Goal: Transaction & Acquisition: Purchase product/service

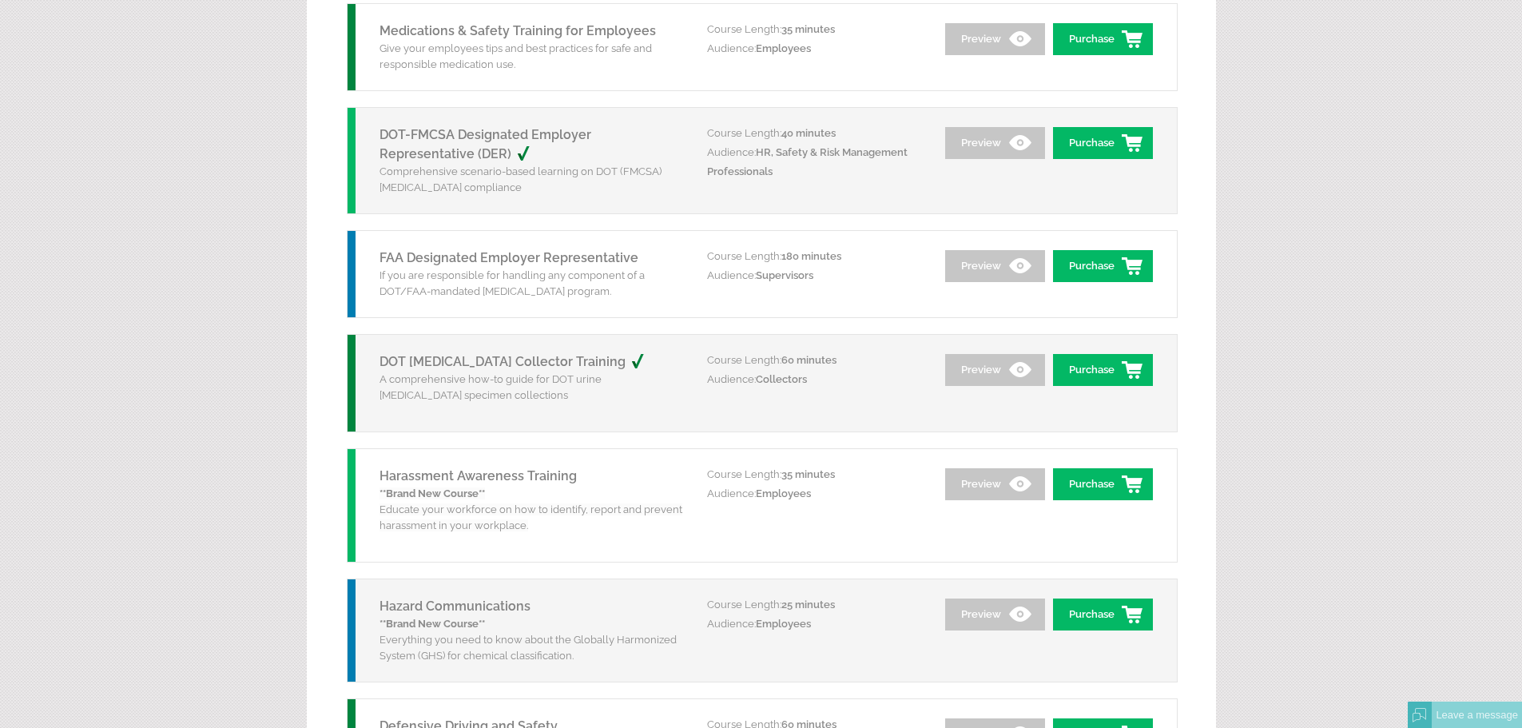
scroll to position [1703, 0]
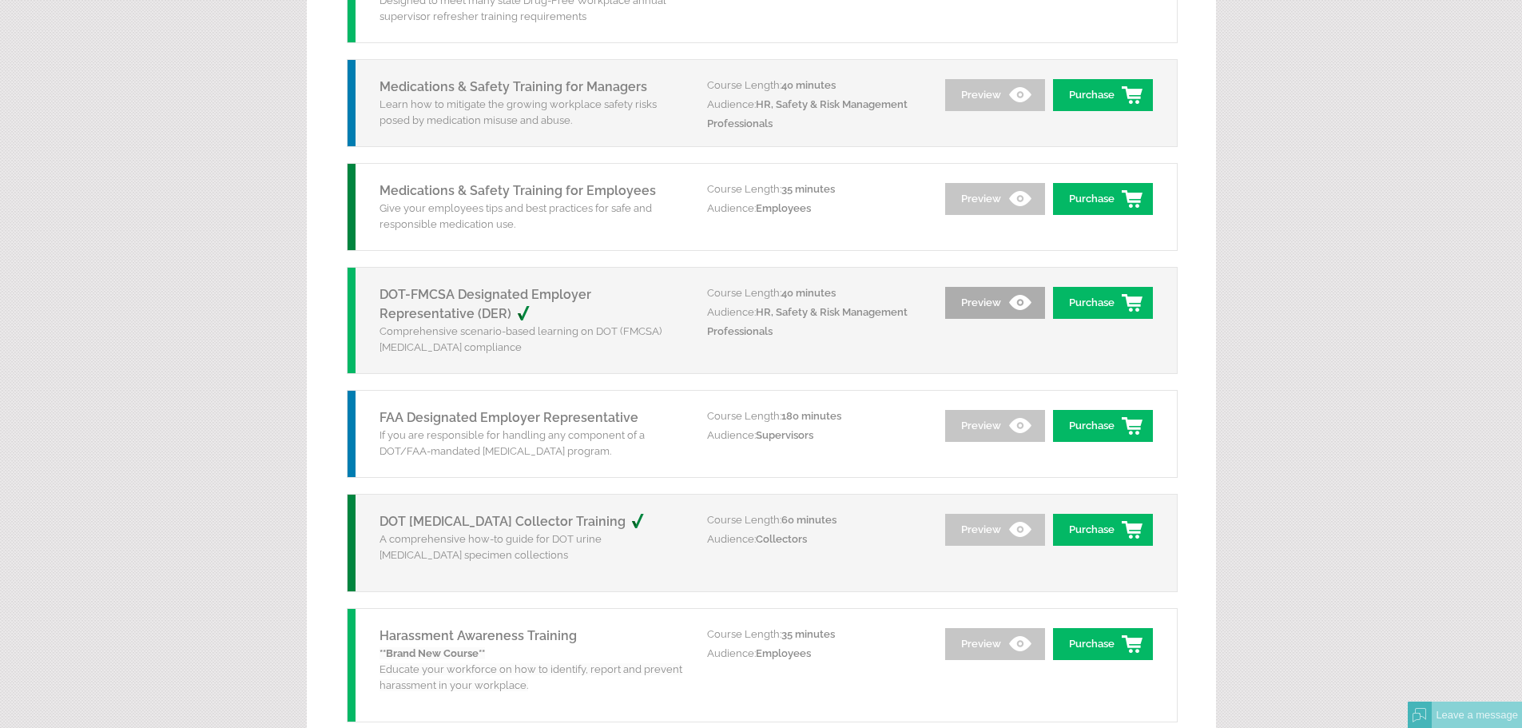
click at [976, 312] on link "Preview" at bounding box center [995, 303] width 100 height 32
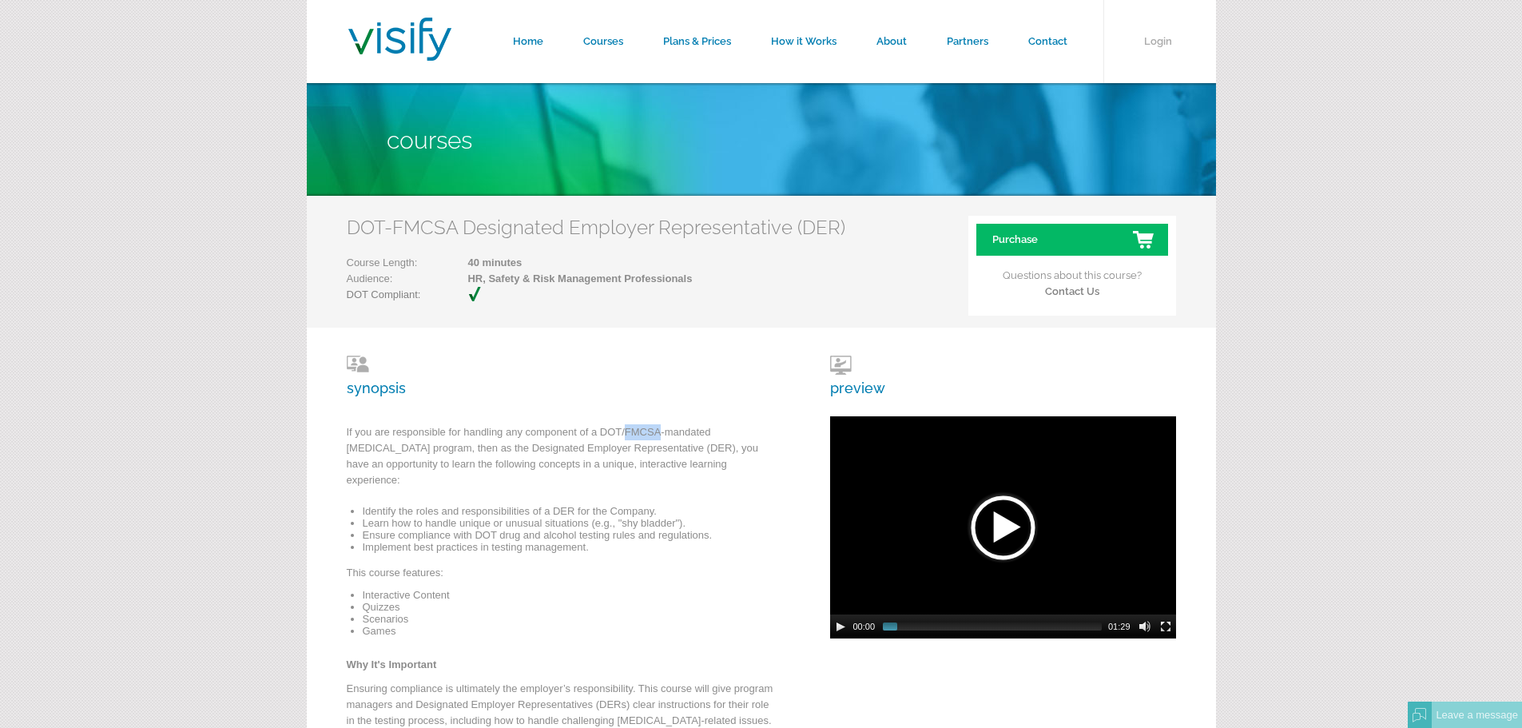
drag, startPoint x: 662, startPoint y: 431, endPoint x: 627, endPoint y: 434, distance: 34.5
click at [627, 434] on p "If you are responsible for handling any component of a DOT/FMCSA-mandated drug …" at bounding box center [562, 460] width 431 height 72
copy p "FMCSA"
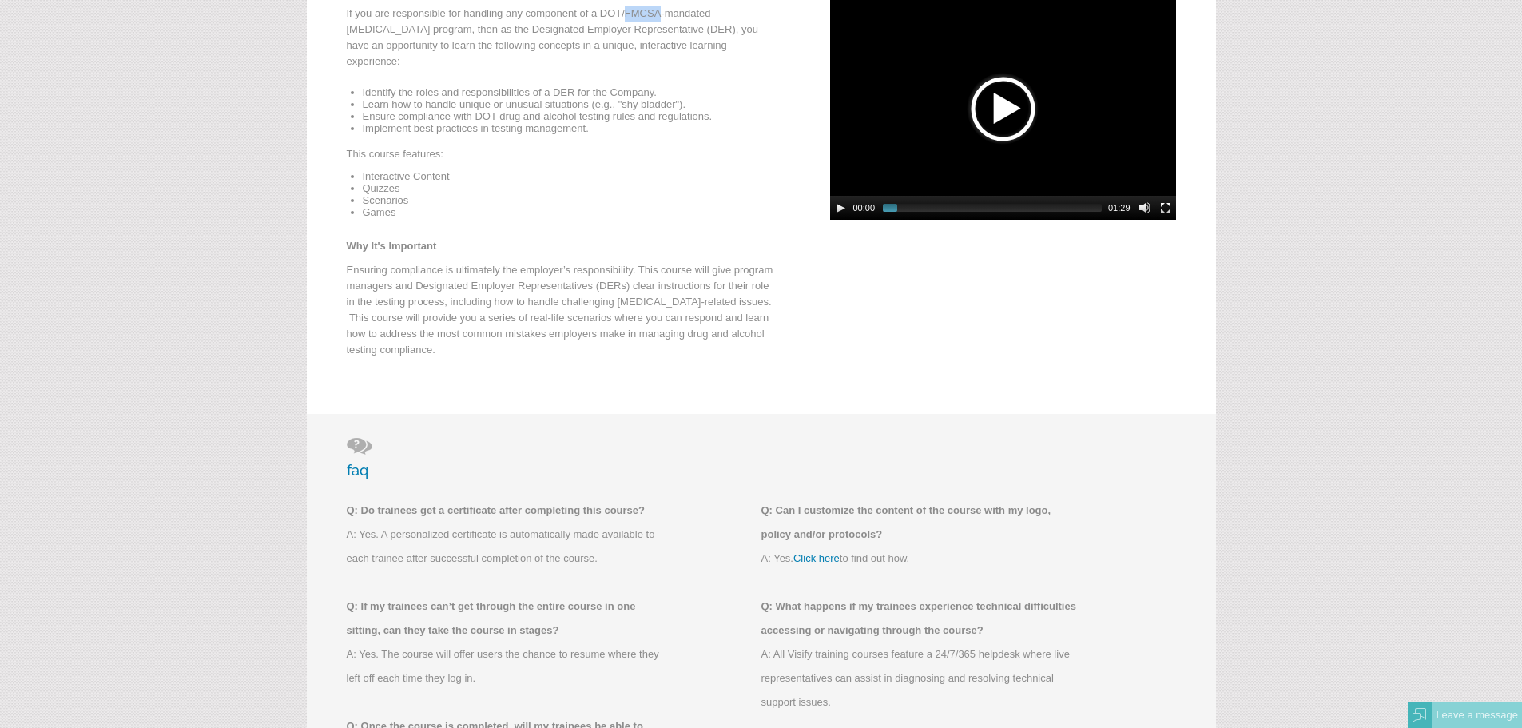
scroll to position [19, 0]
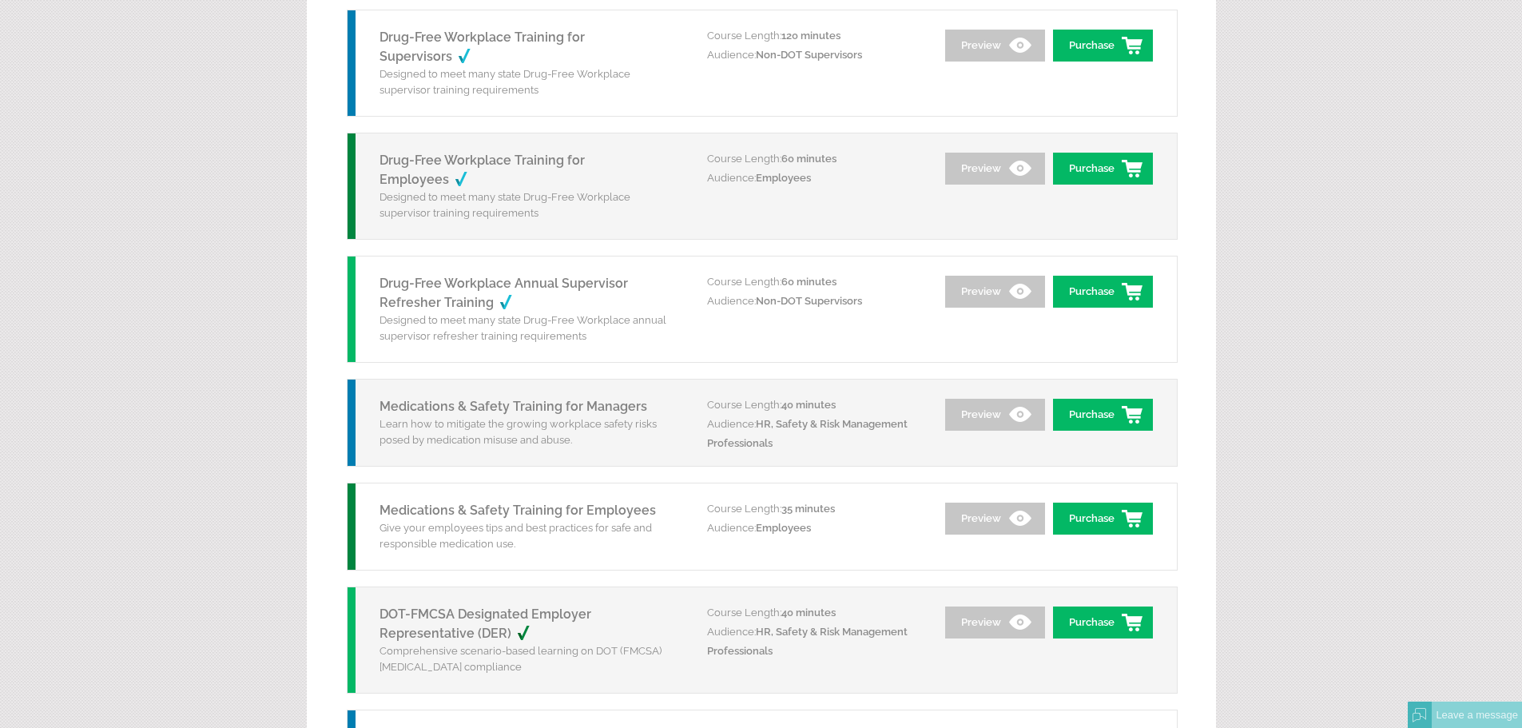
scroll to position [1544, 0]
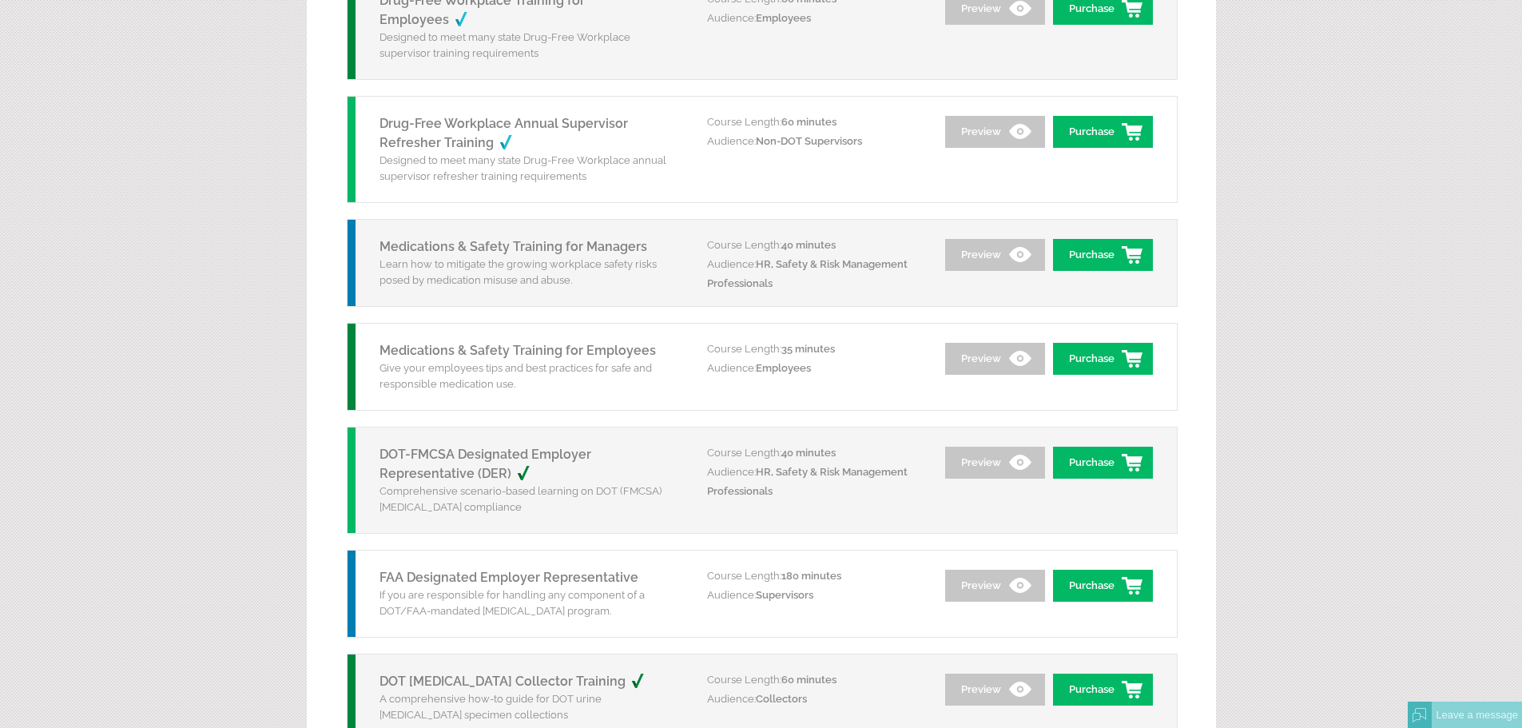
click at [667, 598] on p "If you are responsible for handling any component of a DOT/FAA-mandated [MEDICA…" at bounding box center [532, 603] width 304 height 32
click at [985, 598] on link "Preview" at bounding box center [995, 586] width 100 height 32
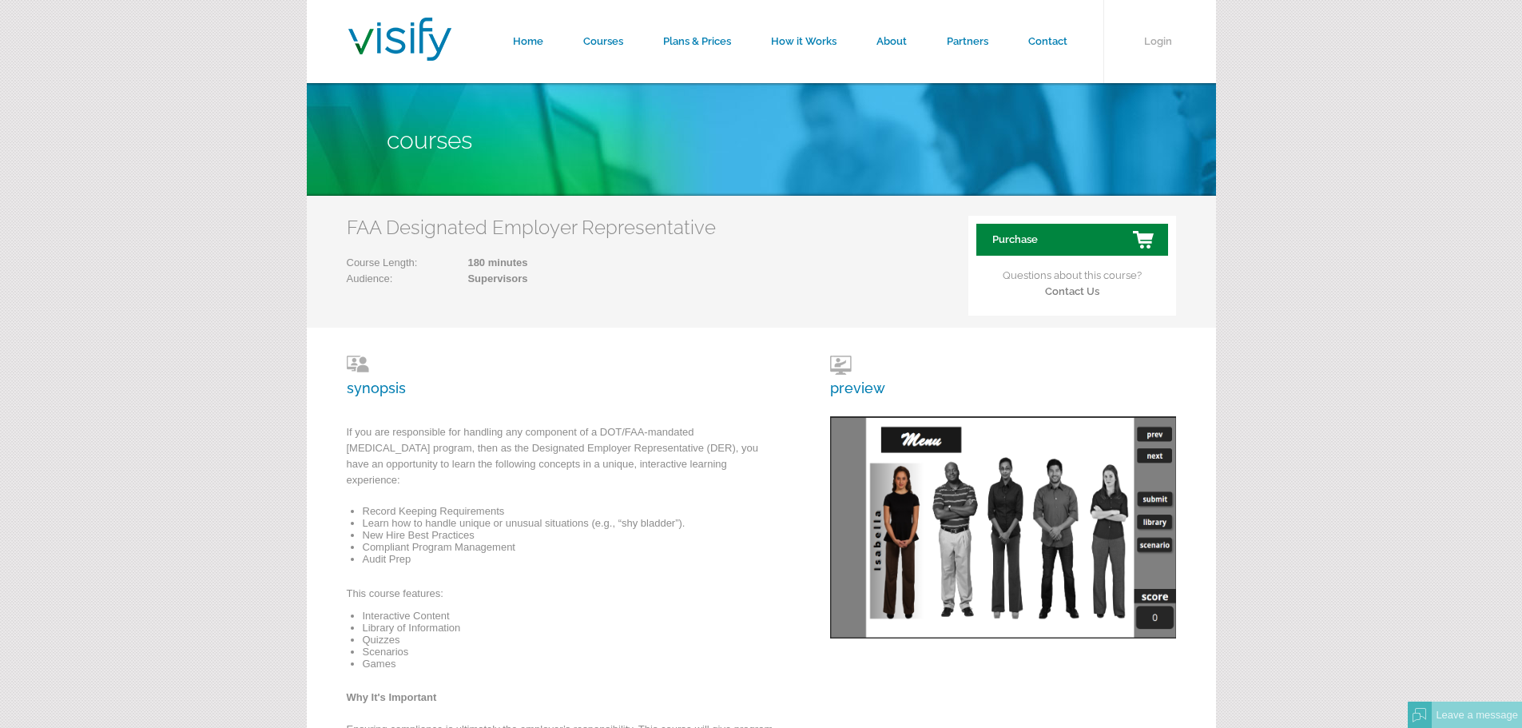
click at [1063, 253] on link "Purchase" at bounding box center [1072, 240] width 192 height 32
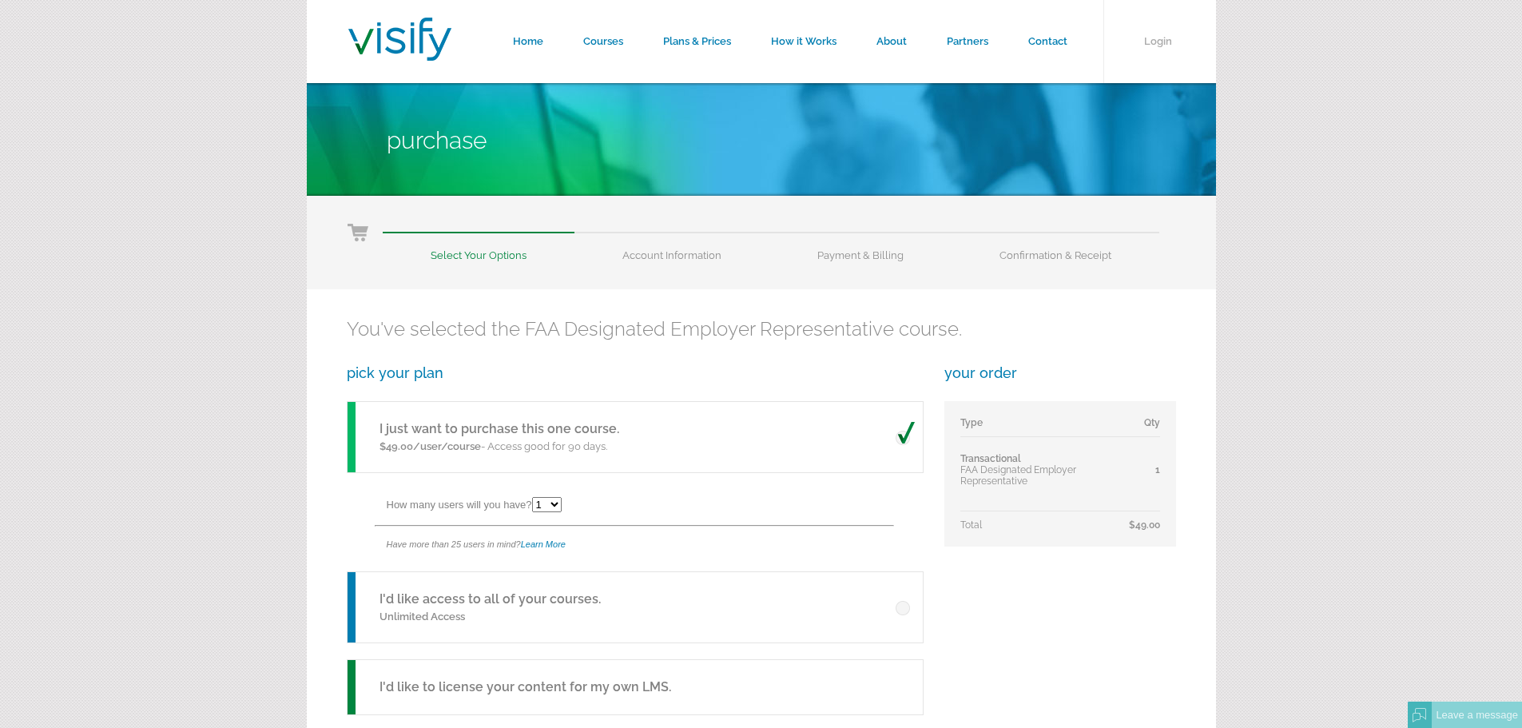
scroll to position [399, 0]
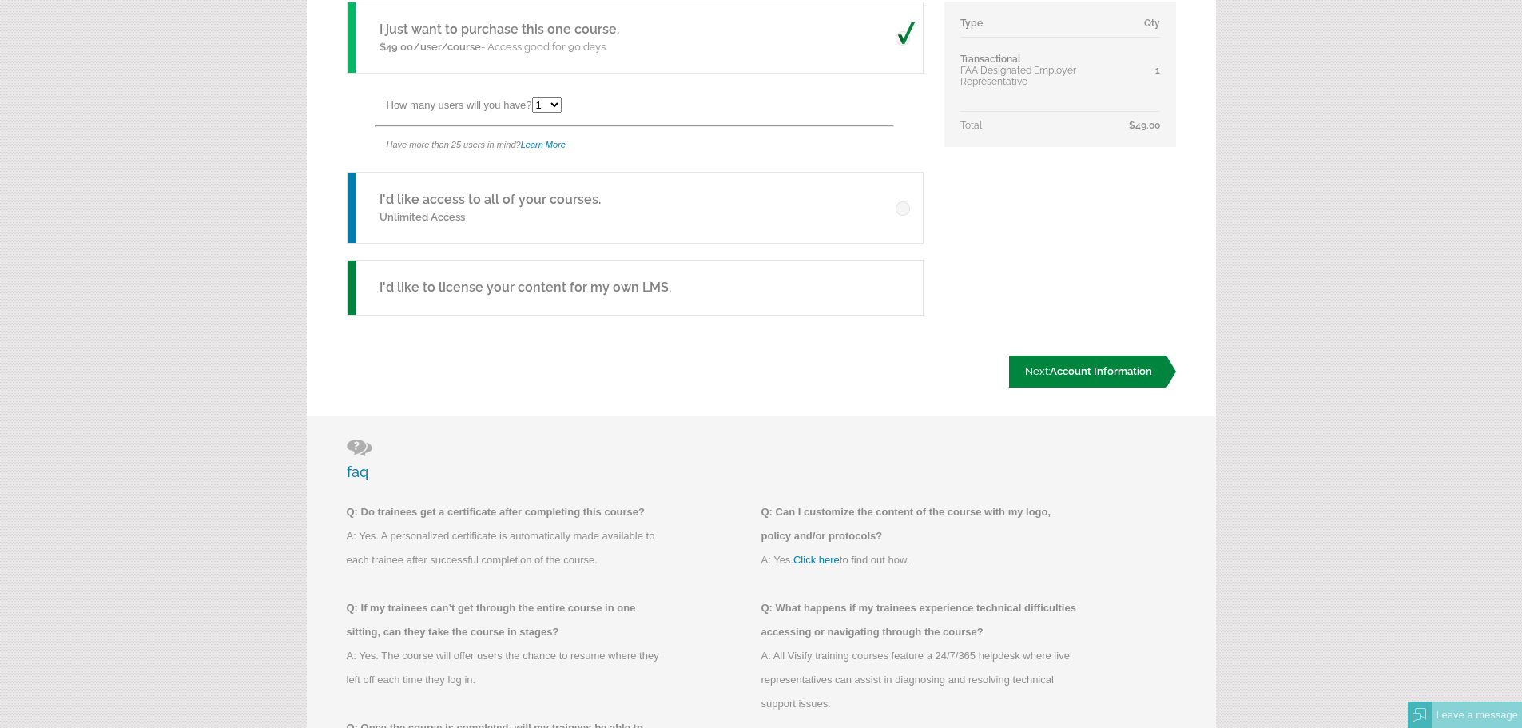
click at [1127, 376] on span "Account Information" at bounding box center [1101, 371] width 102 height 12
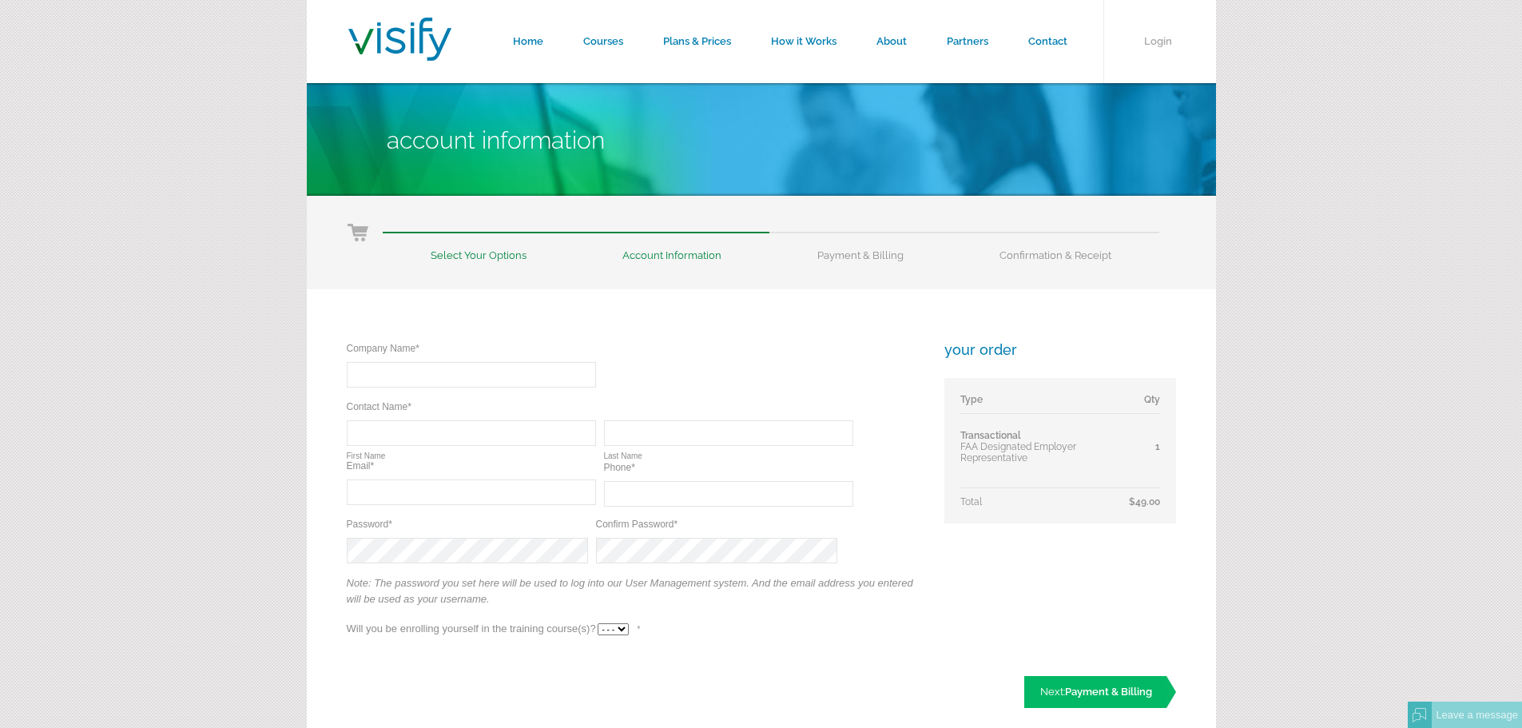
click at [499, 379] on input "text" at bounding box center [471, 375] width 249 height 26
type input "Accessory Technologies Corporation"
click at [480, 442] on input "text" at bounding box center [471, 433] width 249 height 26
click at [462, 435] on input "text" at bounding box center [471, 433] width 249 height 26
type input "[PERSON_NAME]"
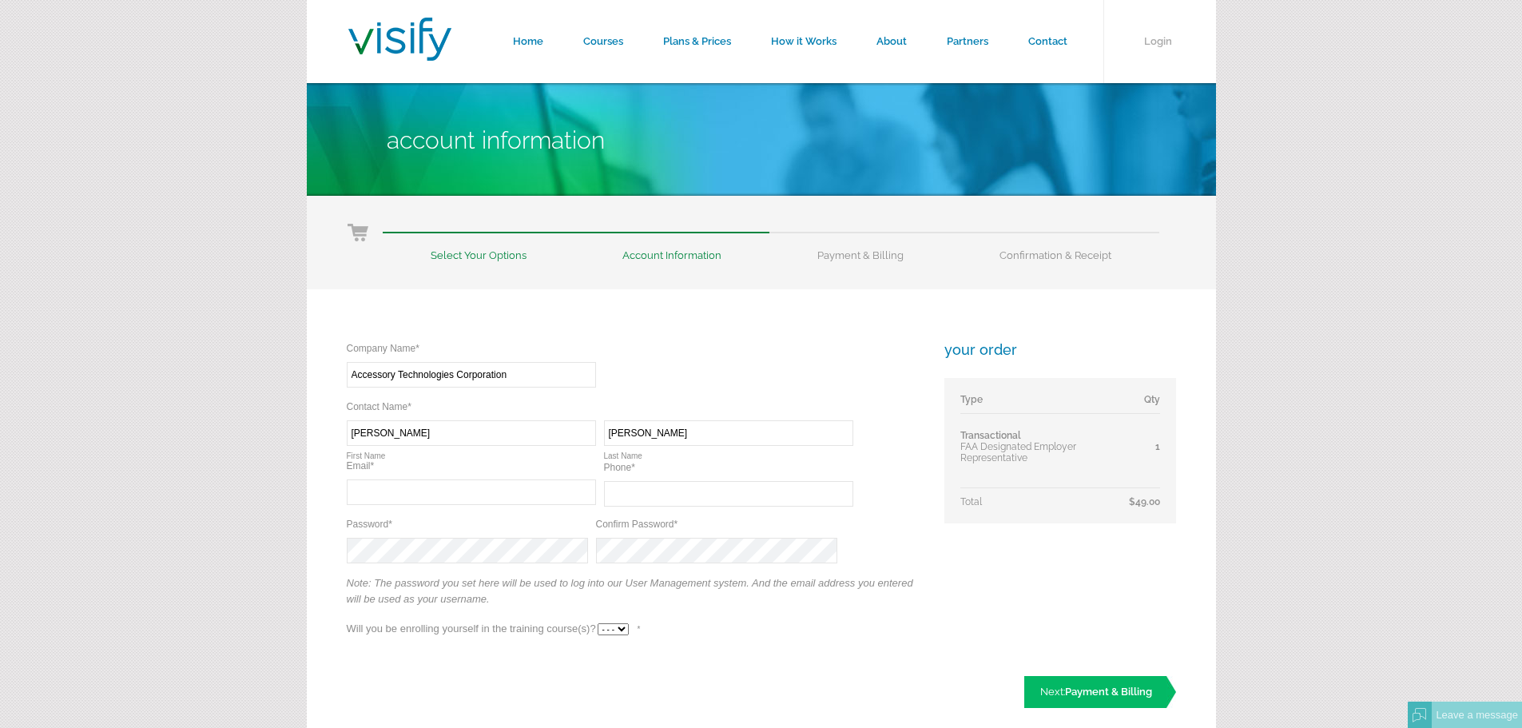
type input "[PERSON_NAME]"
click at [459, 495] on input "text" at bounding box center [471, 492] width 249 height 26
click at [422, 487] on input "text" at bounding box center [471, 492] width 249 height 26
paste input "[EMAIL_ADDRESS][DOMAIN_NAME]"
type input "[EMAIL_ADDRESS][DOMAIN_NAME]"
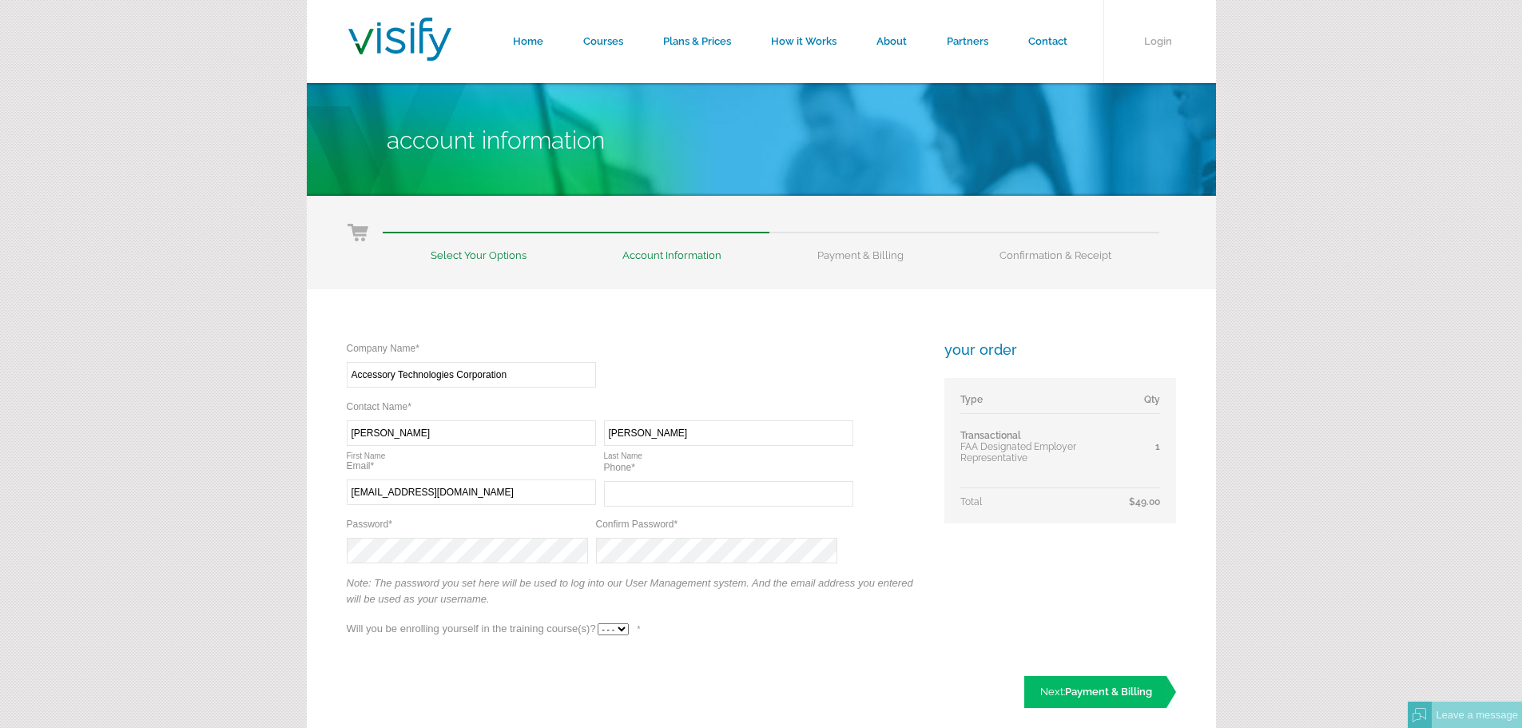
click at [702, 489] on input "text" at bounding box center [728, 494] width 249 height 26
paste input "(802) 865-9318"
type input "(802) 865-9318"
click at [621, 629] on select "- - - Yes No" at bounding box center [613, 629] width 31 height 12
select select "Yes"
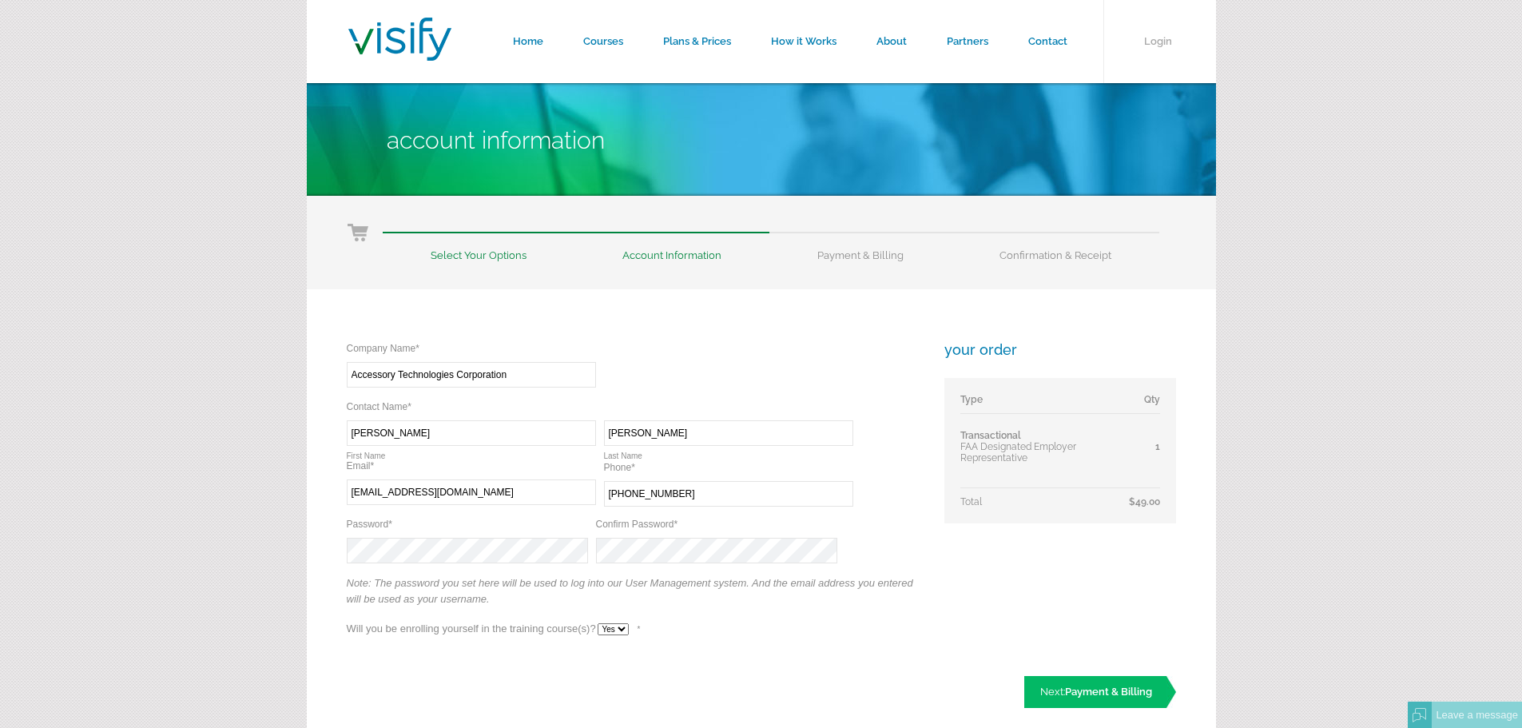
click at [598, 623] on select "- - - Yes No" at bounding box center [613, 629] width 31 height 12
click at [741, 661] on div "As what role? --- Teacher Student * Please select a role. Excellent. You will a…" at bounding box center [634, 666] width 575 height 28
click at [429, 668] on select "--- Teacher Student" at bounding box center [434, 666] width 46 height 12
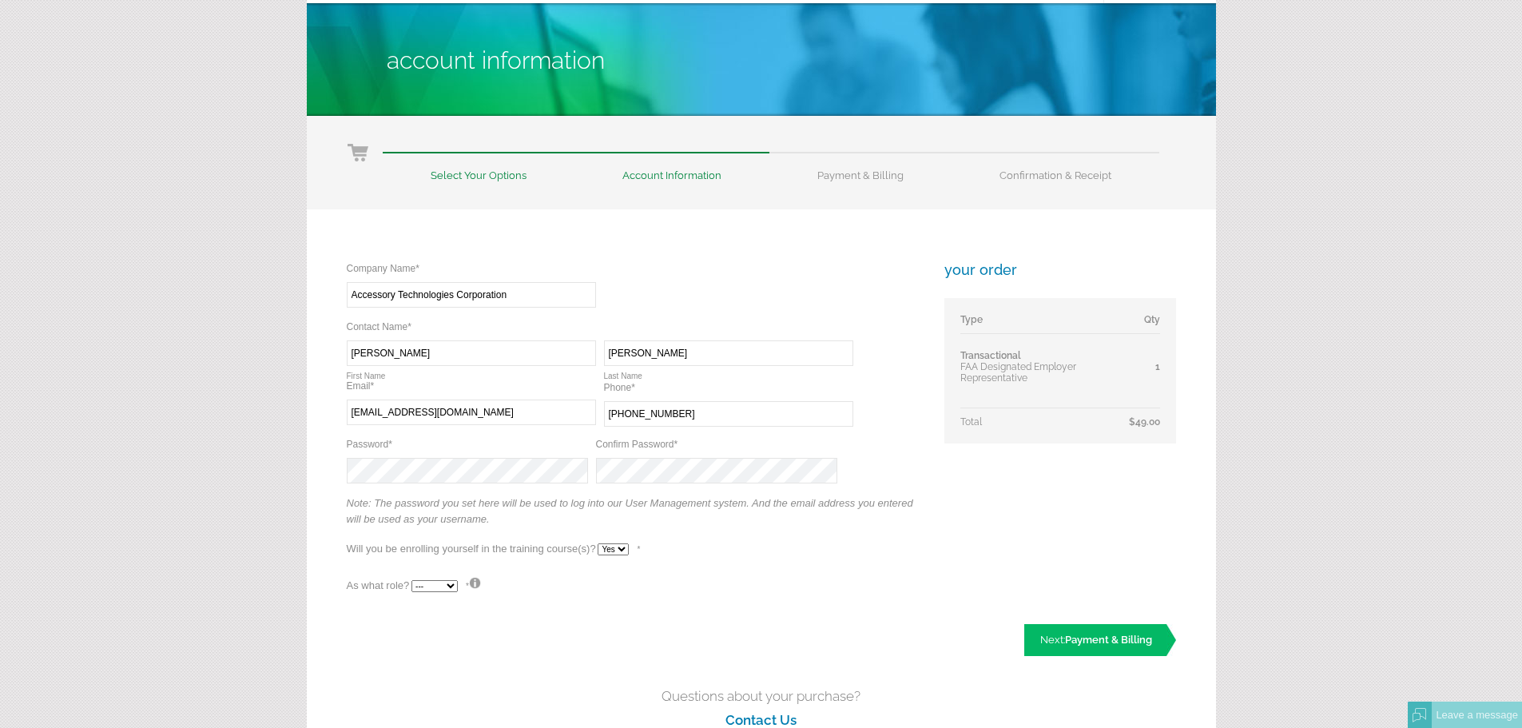
scroll to position [160, 0]
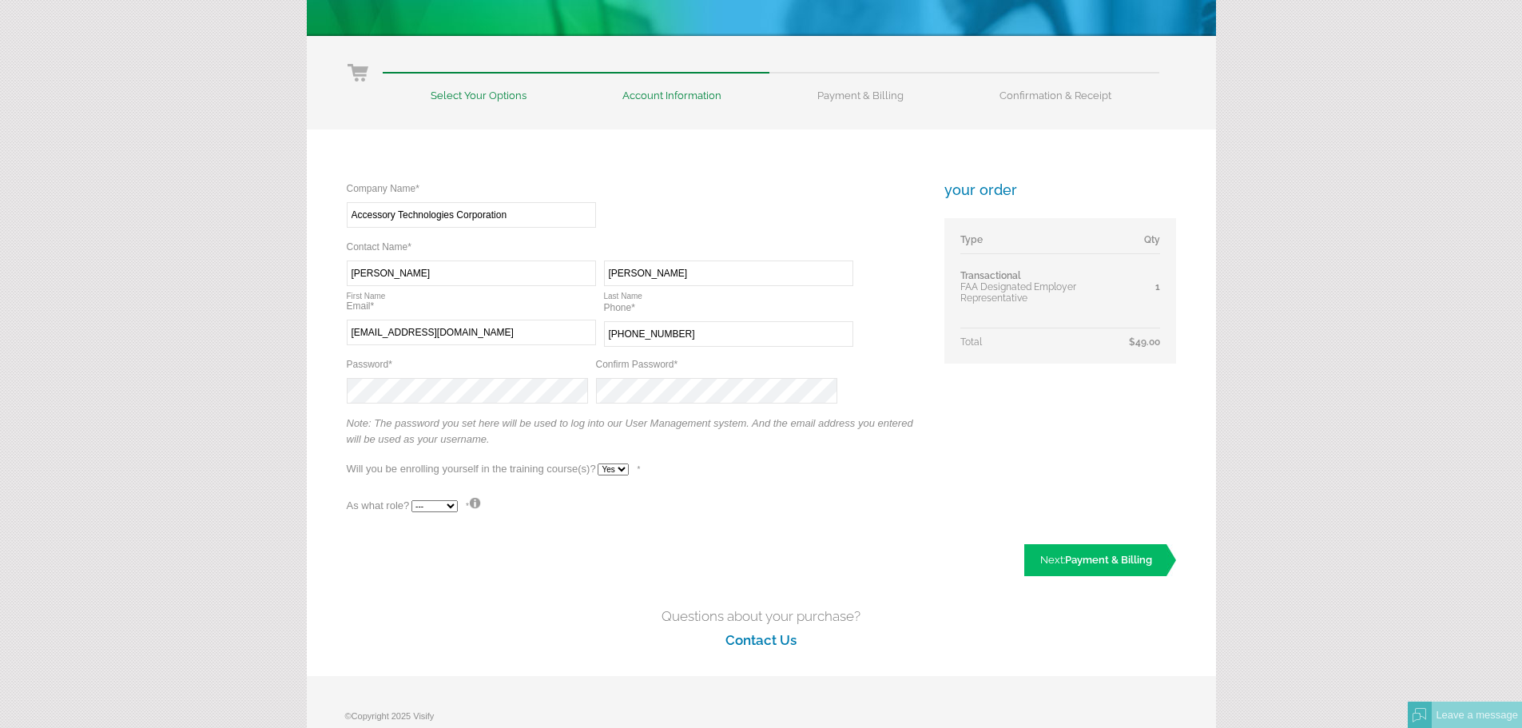
click at [443, 509] on select "--- Teacher Student" at bounding box center [434, 506] width 46 height 12
select select "True"
click at [411, 500] on select "--- Teacher Student" at bounding box center [434, 506] width 46 height 12
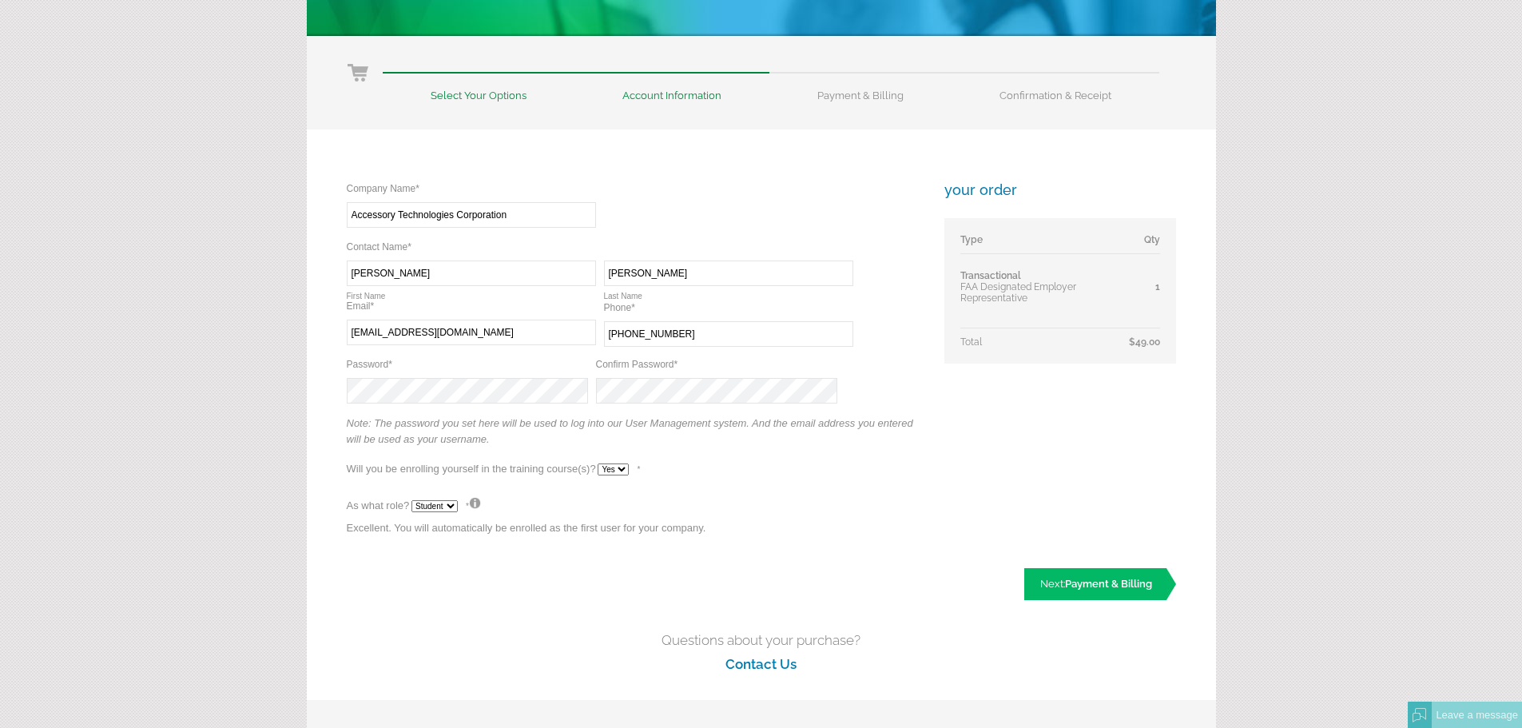
click at [577, 542] on p "Excellent. You will automatically be enrolled as the first user for your compan…" at bounding box center [634, 532] width 575 height 24
click at [1099, 594] on link "Next: Payment & Billing" at bounding box center [1100, 584] width 152 height 32
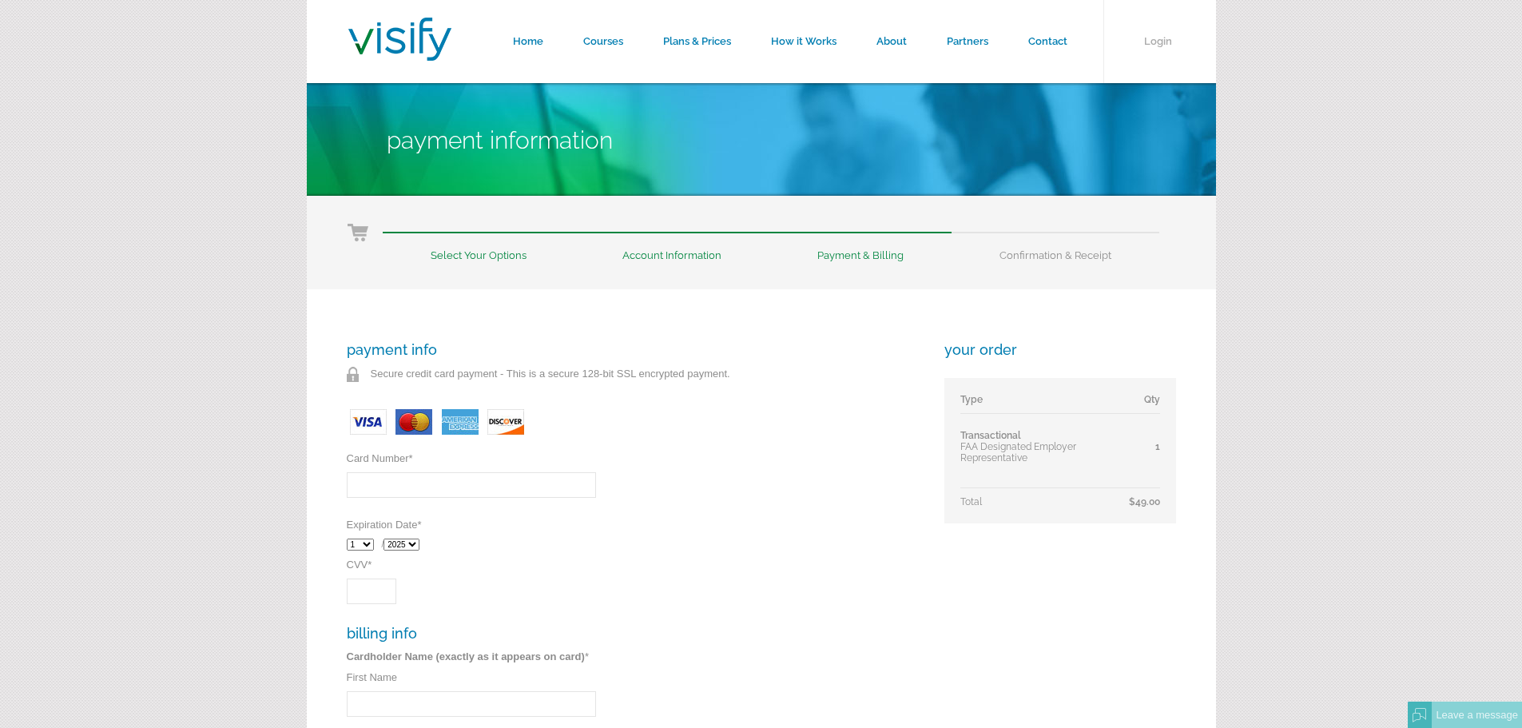
click at [518, 484] on input "Card Number *" at bounding box center [471, 485] width 249 height 26
click at [526, 487] on input "Card Number *" at bounding box center [471, 485] width 249 height 26
type input "4769001082399313"
click at [365, 546] on select "1 2 3 4 5 6 7 8 9 10 11 12" at bounding box center [360, 544] width 27 height 12
select select "5"
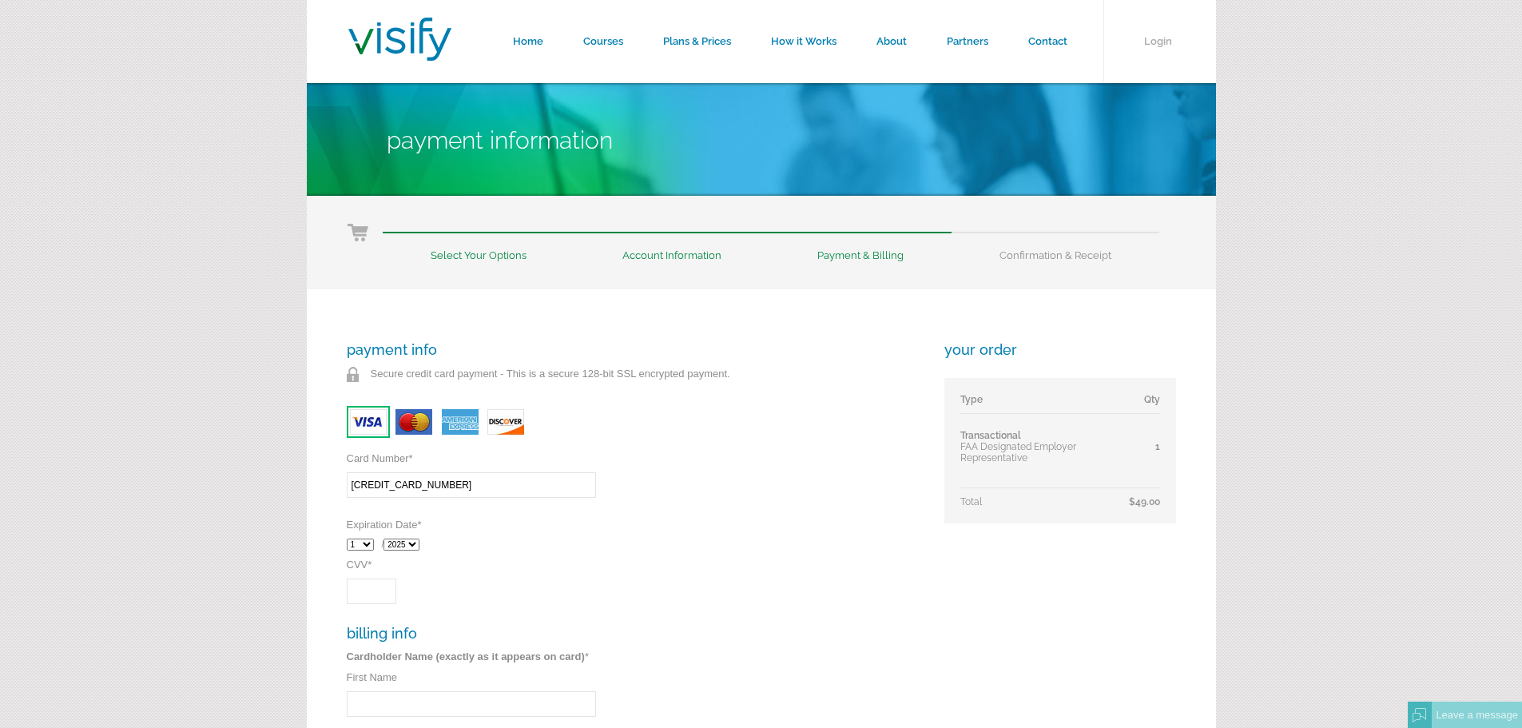
click at [347, 538] on select "1 2 3 4 5 6 7 8 9 10 11 12" at bounding box center [360, 544] width 27 height 12
click at [408, 541] on select "2025 2026 2027 2028 2029 2030 2031 2032" at bounding box center [401, 544] width 36 height 12
select select "2028"
click at [387, 538] on select "2025 2026 2027 2028 2029 2030 2031 2032" at bounding box center [401, 544] width 36 height 12
click at [380, 596] on input "CVV *" at bounding box center [372, 591] width 50 height 26
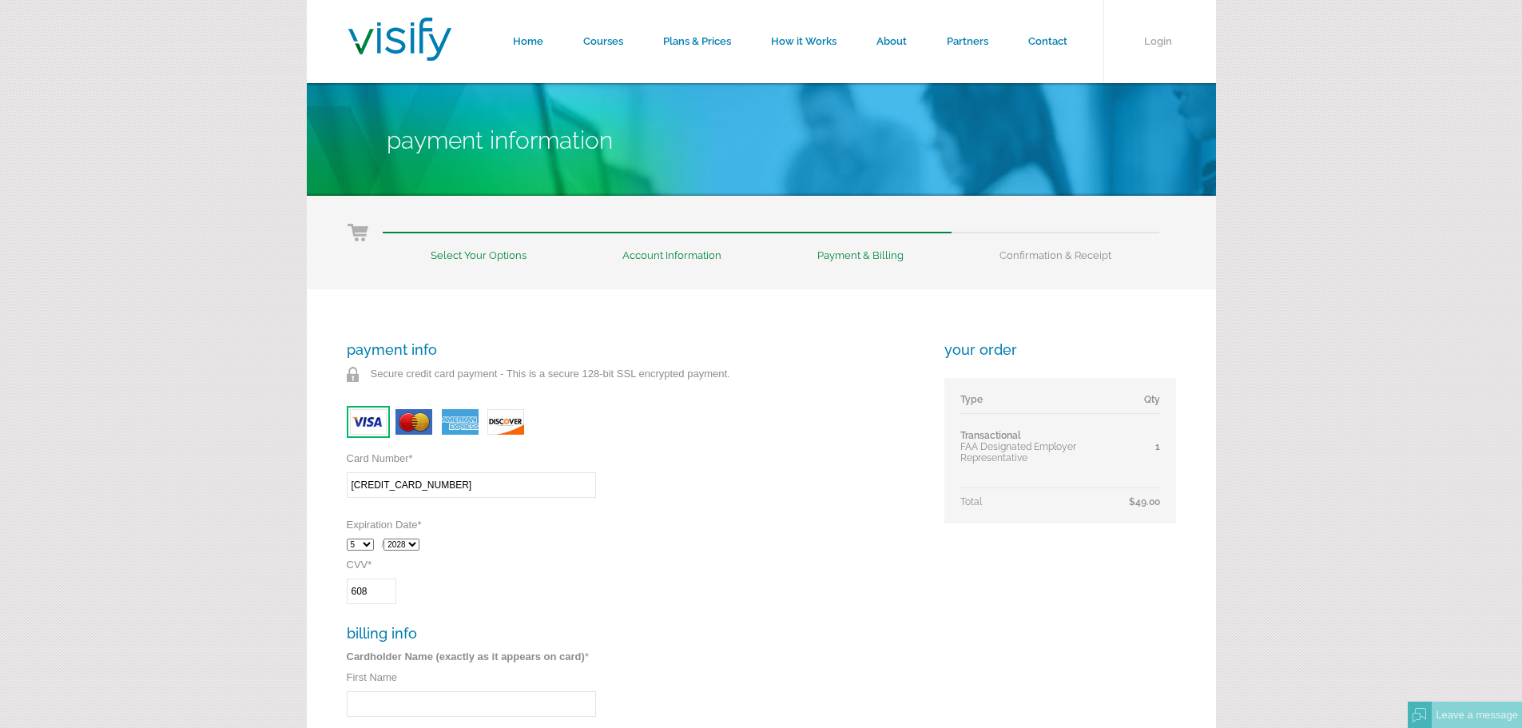
scroll to position [160, 0]
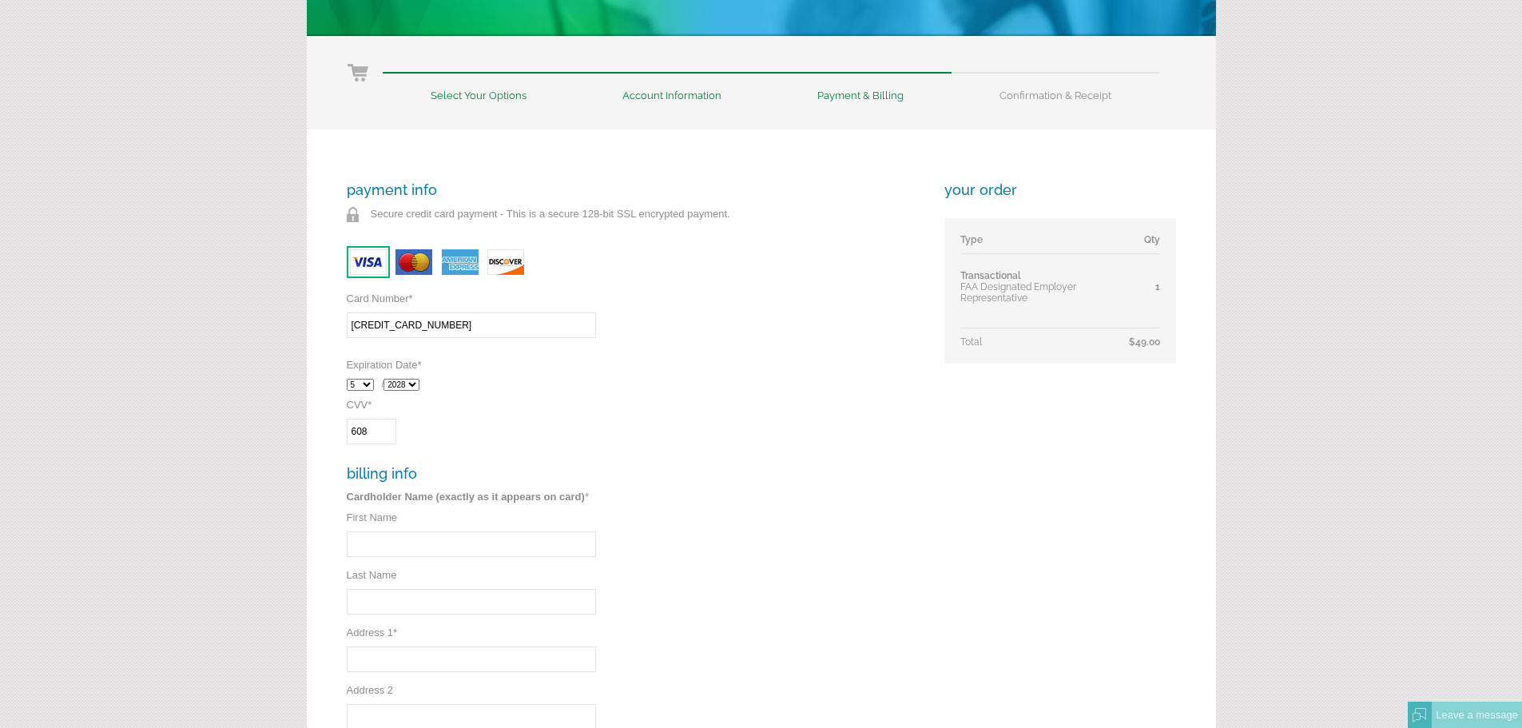
type input "608"
click at [419, 550] on input "First Name" at bounding box center [471, 544] width 249 height 26
click at [443, 601] on input "Last Name" at bounding box center [471, 602] width 249 height 26
click at [430, 534] on input "Accessory" at bounding box center [471, 544] width 249 height 26
drag, startPoint x: 456, startPoint y: 537, endPoint x: 397, endPoint y: 540, distance: 59.2
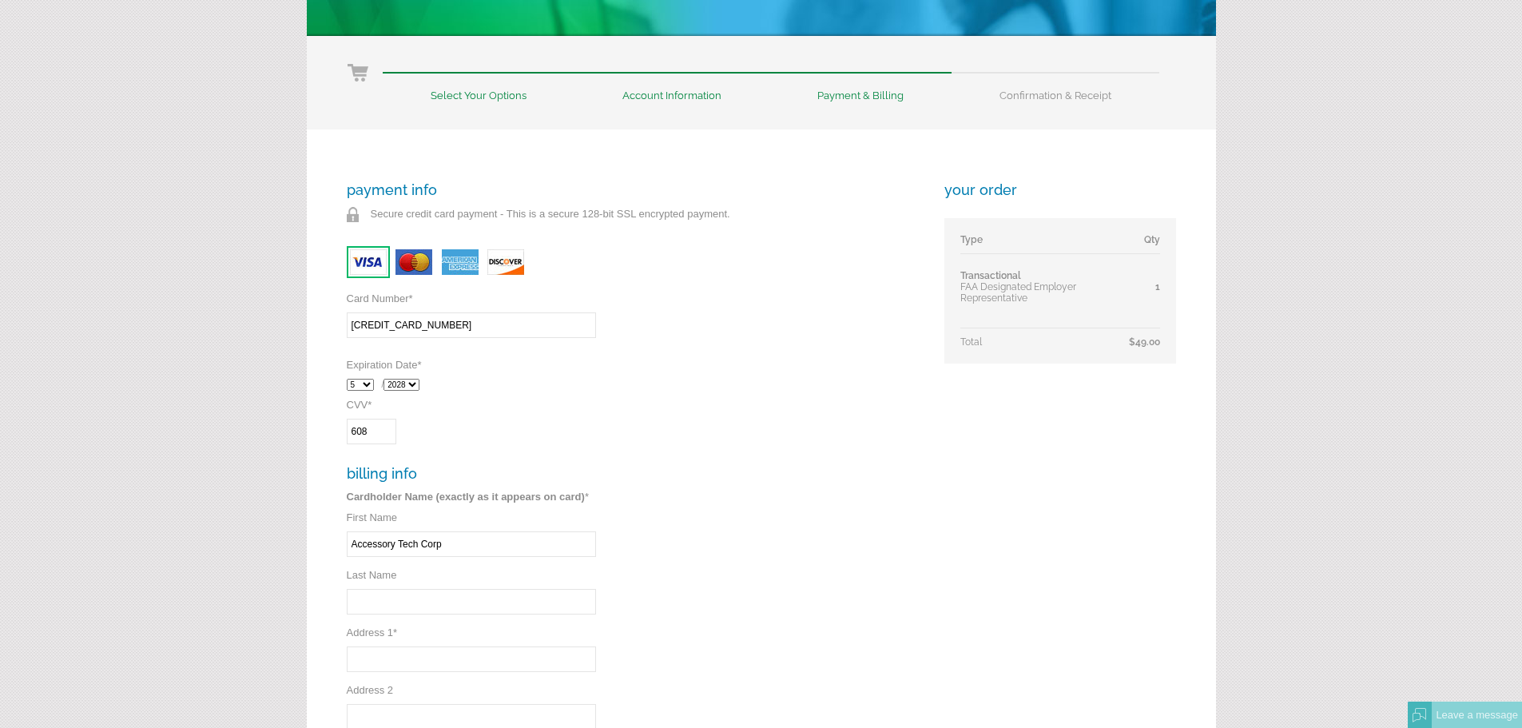
click at [397, 540] on input "Accessory Tech Corp" at bounding box center [471, 544] width 249 height 26
type input "Accessory Tech Corp"
click at [448, 587] on div "Last Name * Required" at bounding box center [503, 598] width 312 height 58
click at [451, 593] on input "Last Name" at bounding box center [471, 602] width 249 height 26
paste input "Tech Corp"
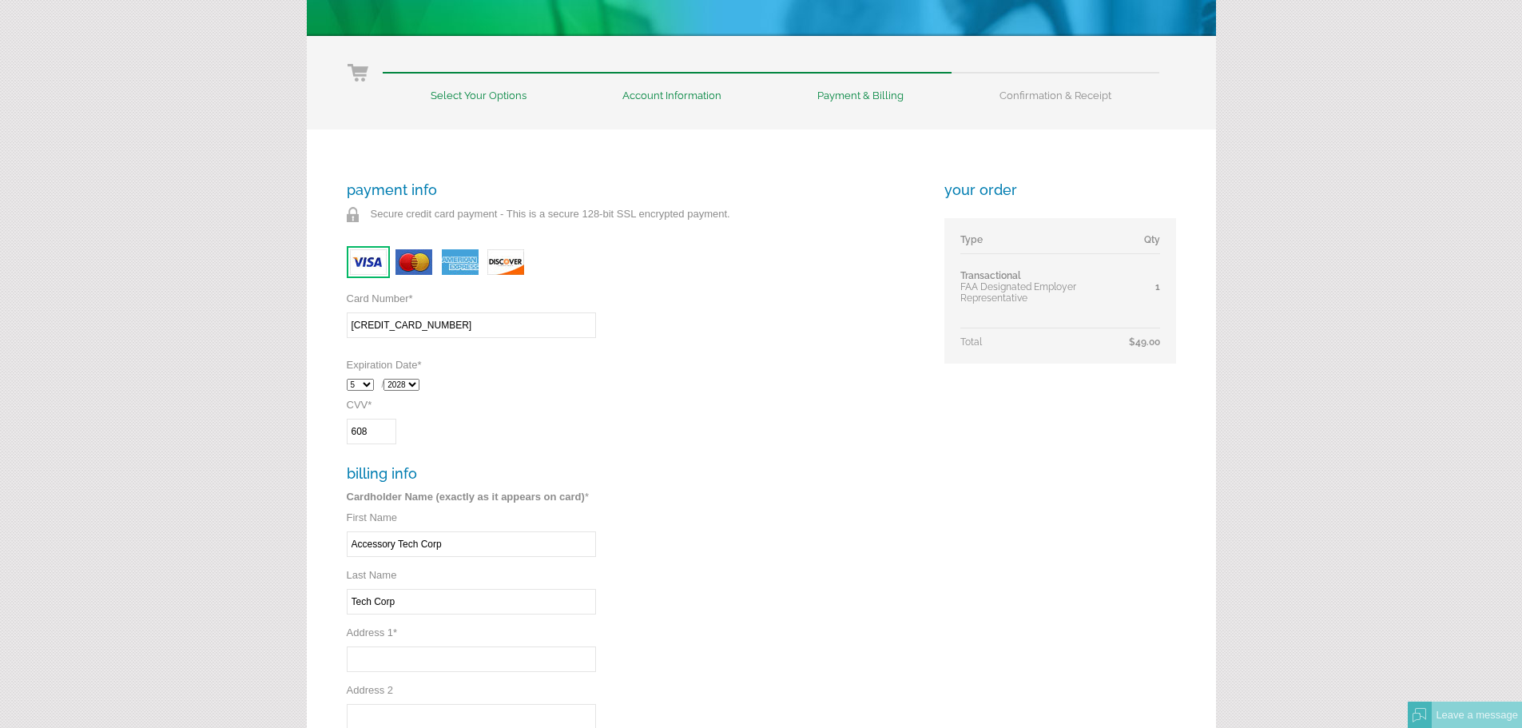
type input "Tech Corp"
drag, startPoint x: 467, startPoint y: 543, endPoint x: 399, endPoint y: 543, distance: 67.9
click at [399, 543] on input "Accessory Tech Corp" at bounding box center [471, 544] width 249 height 26
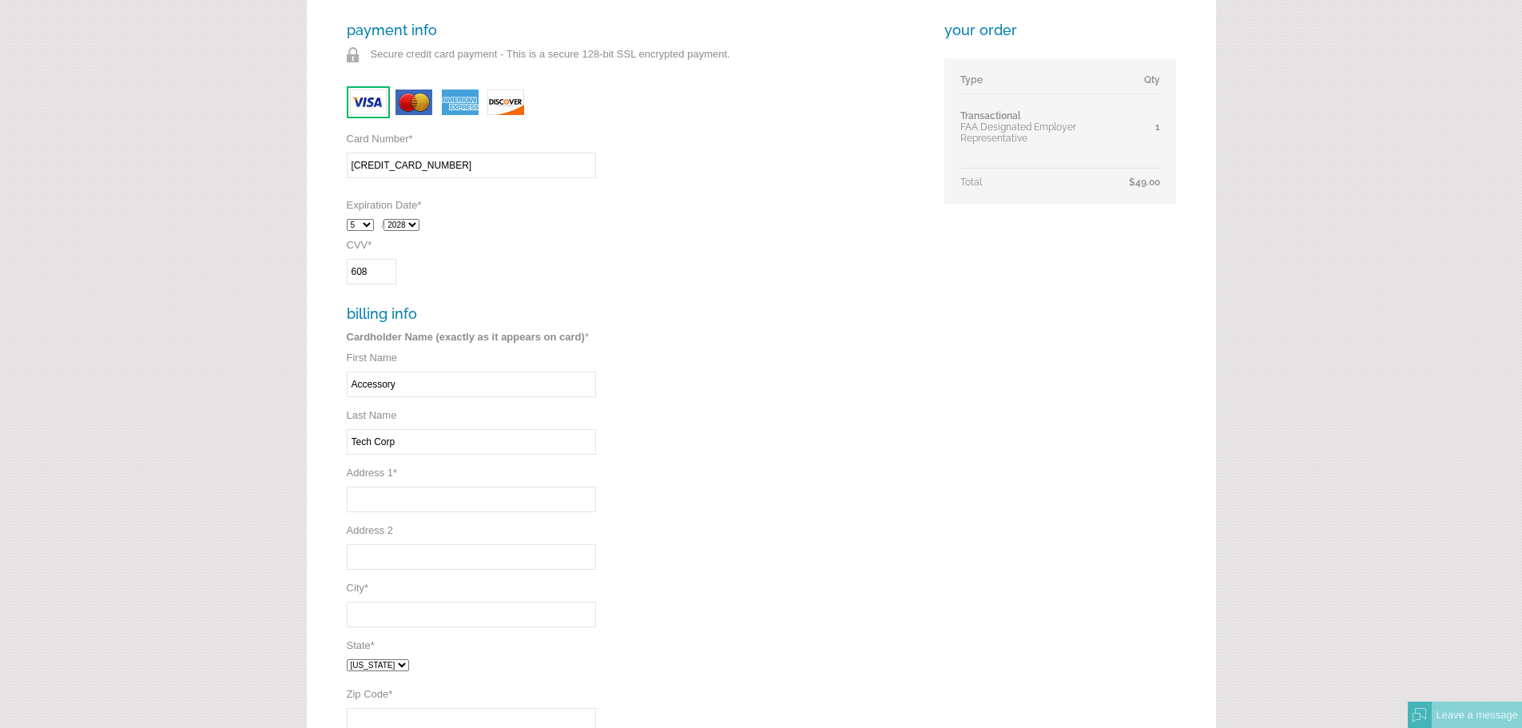
scroll to position [479, 0]
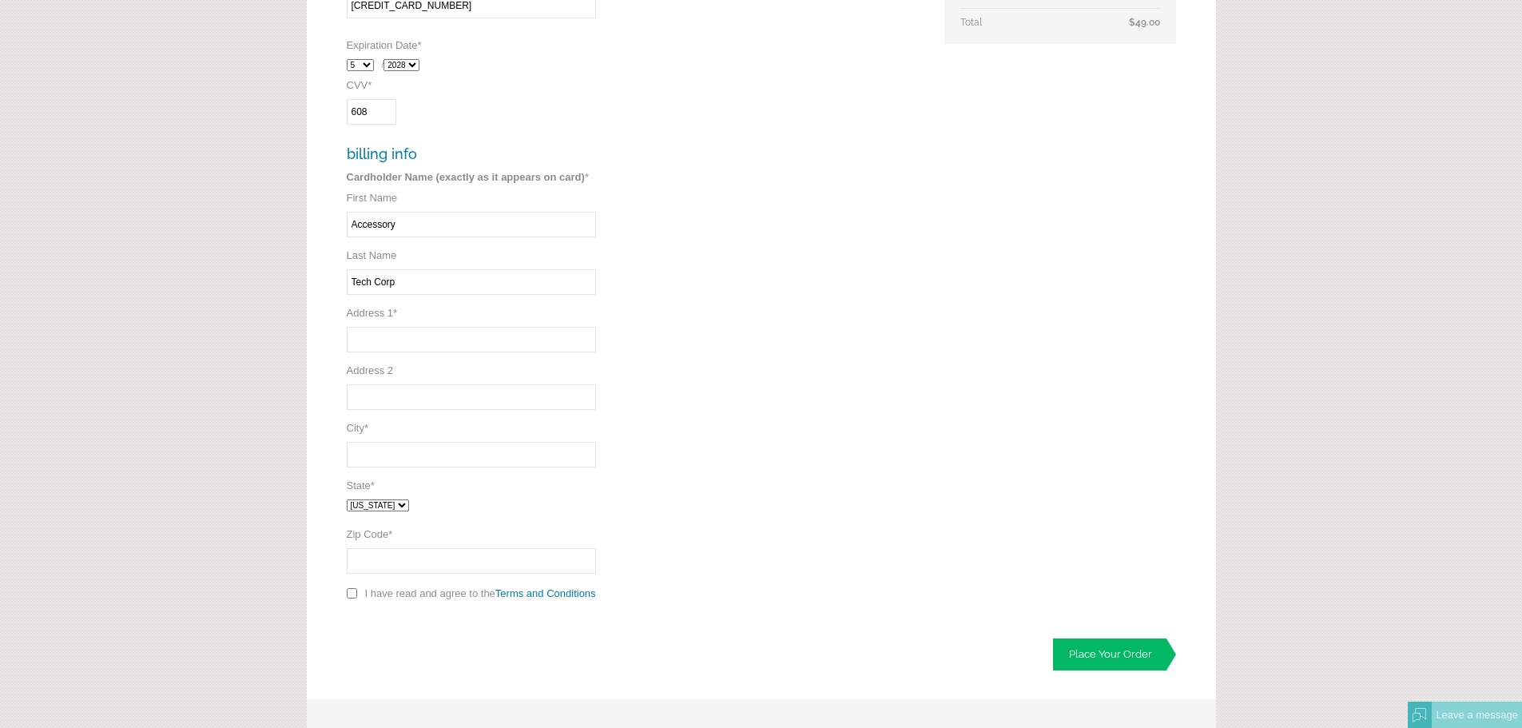
type input "Accessory"
click at [437, 340] on input "Address 1 *" at bounding box center [471, 340] width 249 height 26
type input "41 Mercedes Way, Unit#34"
click at [483, 460] on input "City *" at bounding box center [471, 455] width 249 height 26
type input "Edgewood"
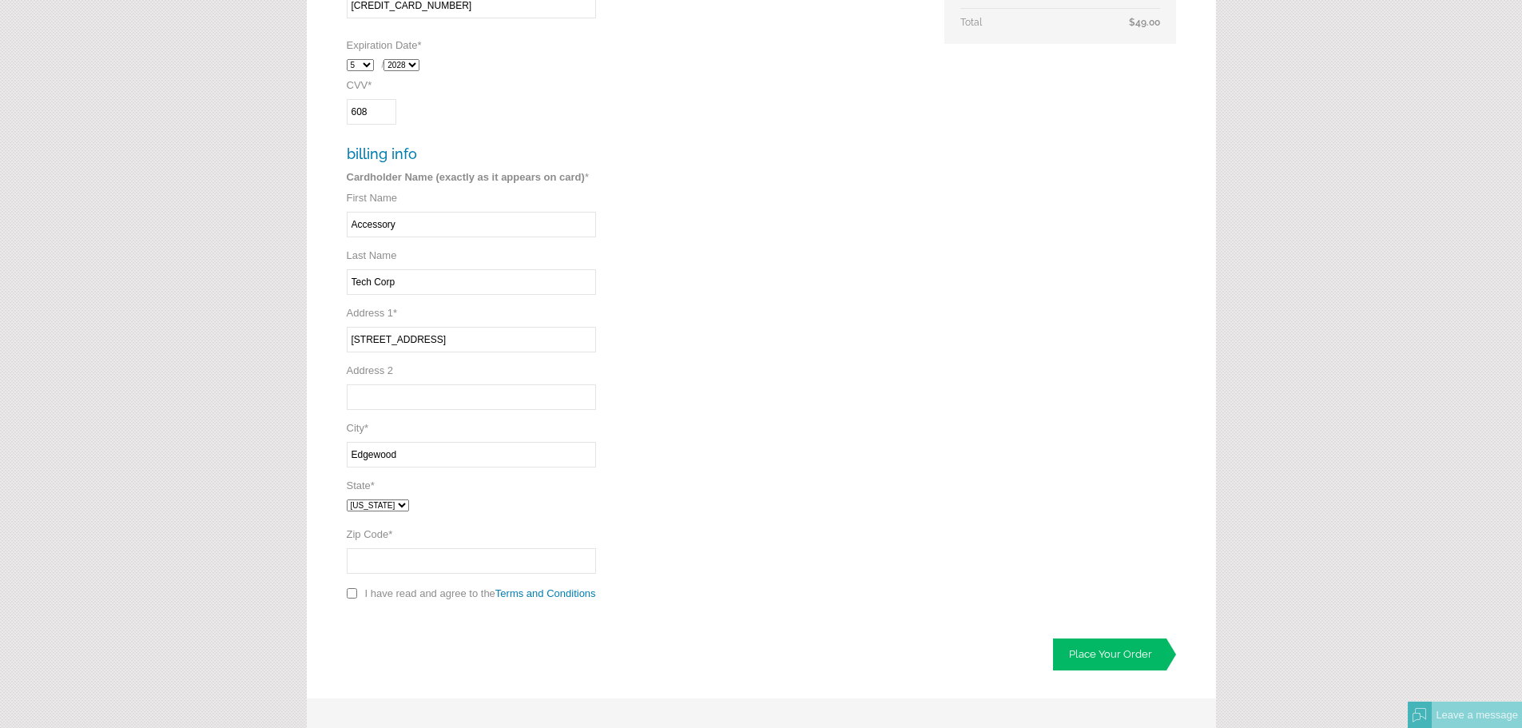
click at [409, 502] on select "Alabama Alaska Arizona Arkansas California Colorado Connecticut District of Col…" at bounding box center [378, 505] width 62 height 12
select select "NY"
click at [347, 499] on select "Alabama Alaska Arizona Arkansas California Colorado Connecticut District of Col…" at bounding box center [378, 505] width 62 height 12
click at [412, 564] on input "Zip Code *" at bounding box center [471, 561] width 249 height 26
type input "11717"
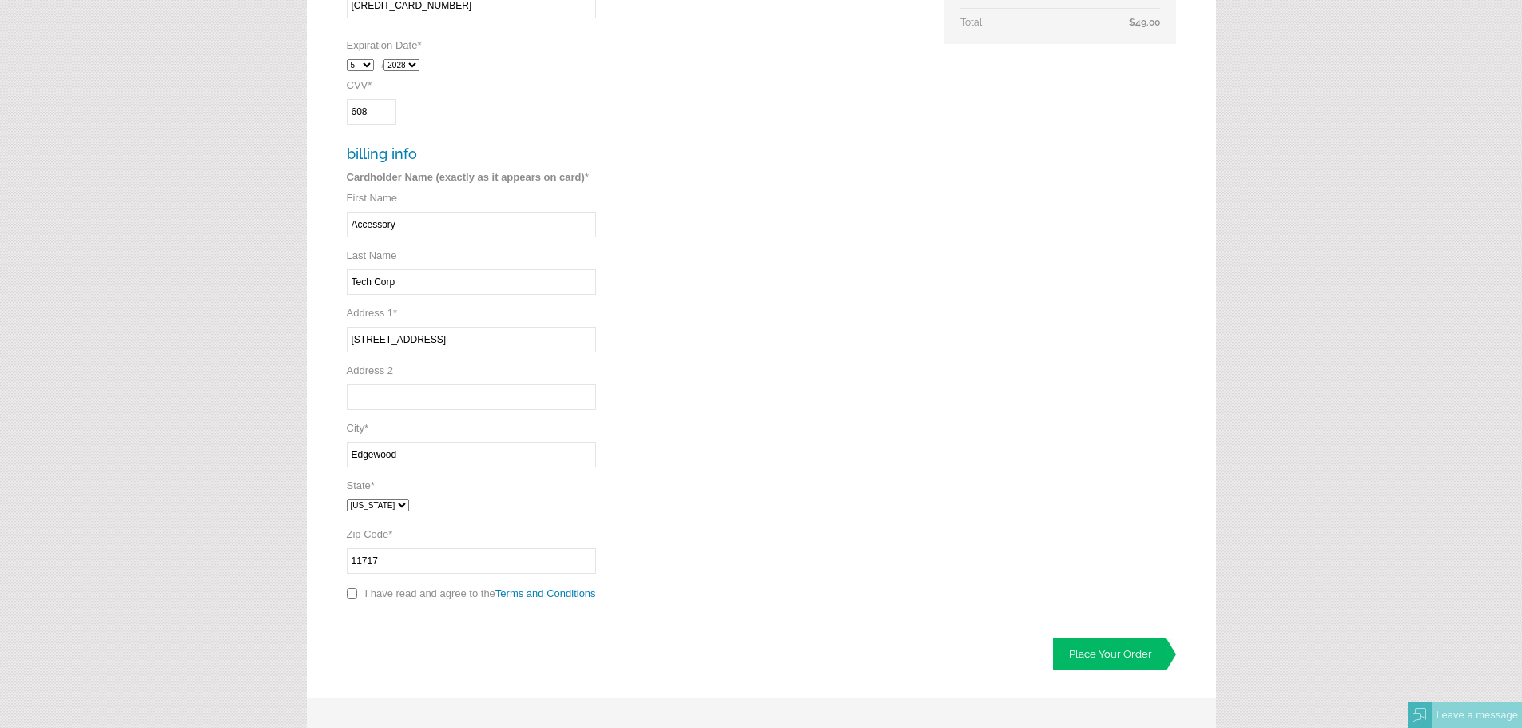
click at [352, 597] on input "checkbox" at bounding box center [352, 593] width 10 height 10
checkbox input "true"
click at [1107, 658] on link "Place Your Order" at bounding box center [1114, 654] width 123 height 32
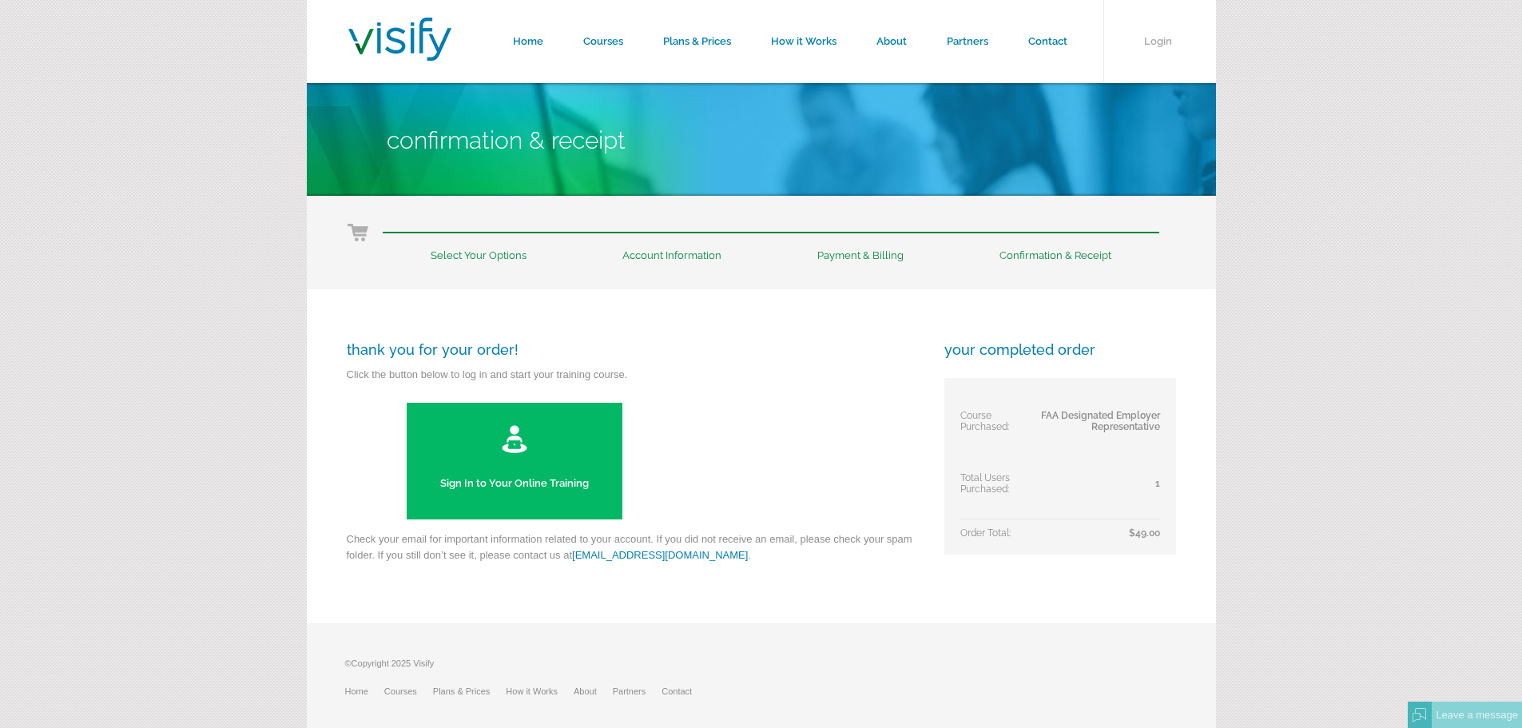
click at [1084, 435] on td "FAA Designated Employer Representative" at bounding box center [1096, 425] width 126 height 62
click at [1389, 291] on form "Home Courses Plans & Prices How it Works About Partners Contact Login Confirmat…" at bounding box center [761, 384] width 1522 height 769
click at [550, 499] on link "Sign In to Your Online Training" at bounding box center [515, 461] width 216 height 117
click at [594, 48] on link "Courses" at bounding box center [603, 41] width 80 height 83
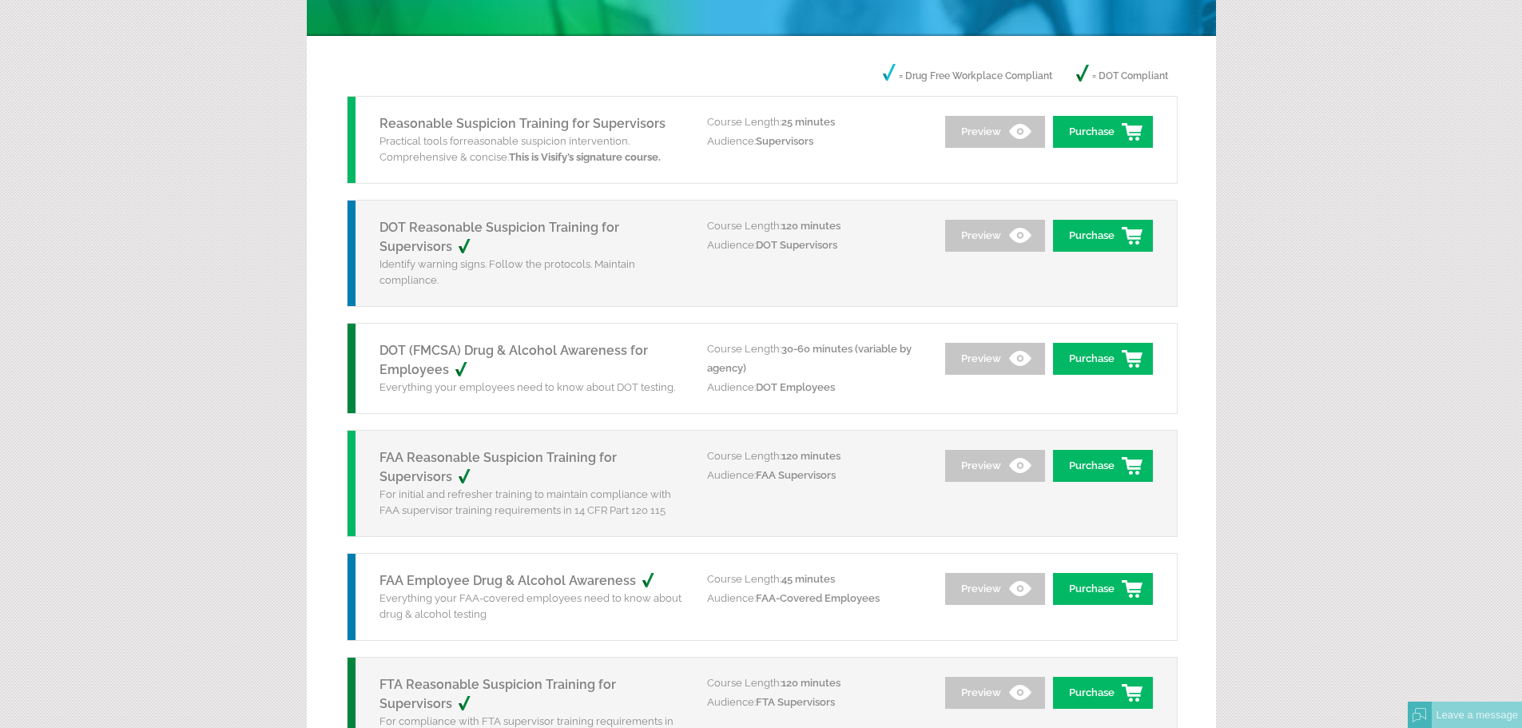
scroll to position [399, 0]
